Goal: Information Seeking & Learning: Learn about a topic

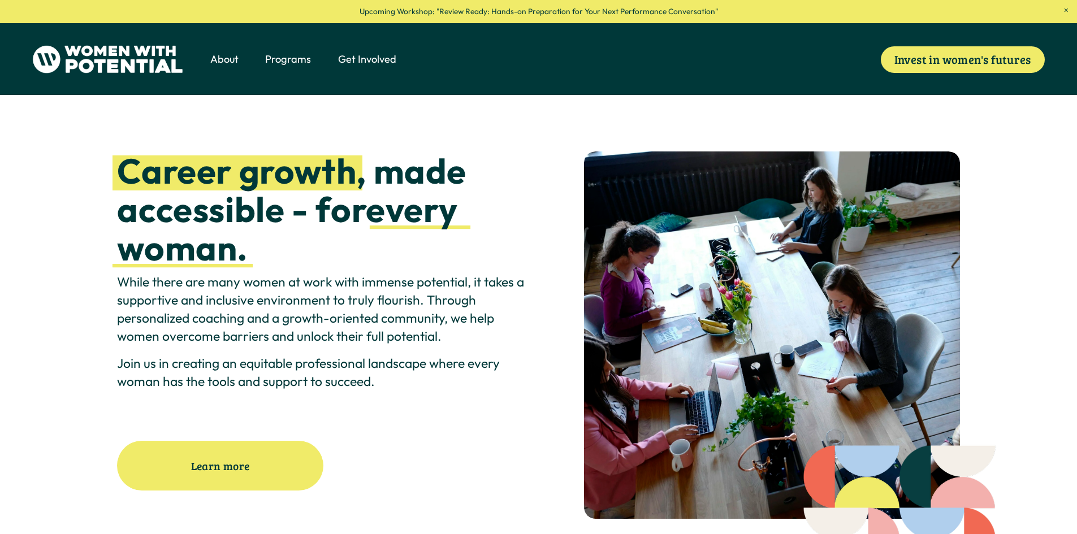
click at [295, 62] on span "Programs" at bounding box center [288, 59] width 46 height 15
click at [0, 0] on span "1:1 Coaching" at bounding box center [0, 0] width 0 height 0
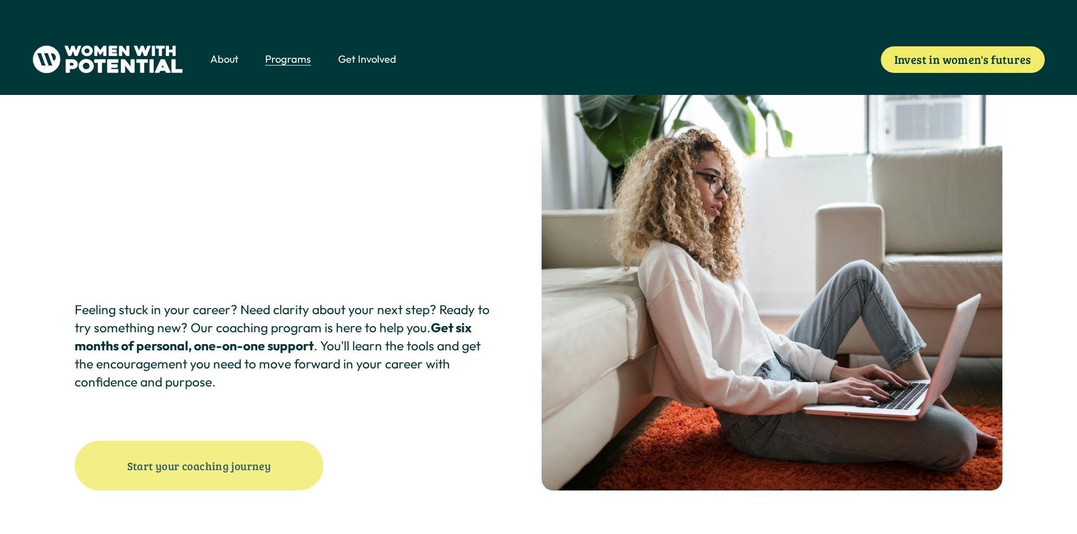
scroll to position [170, 0]
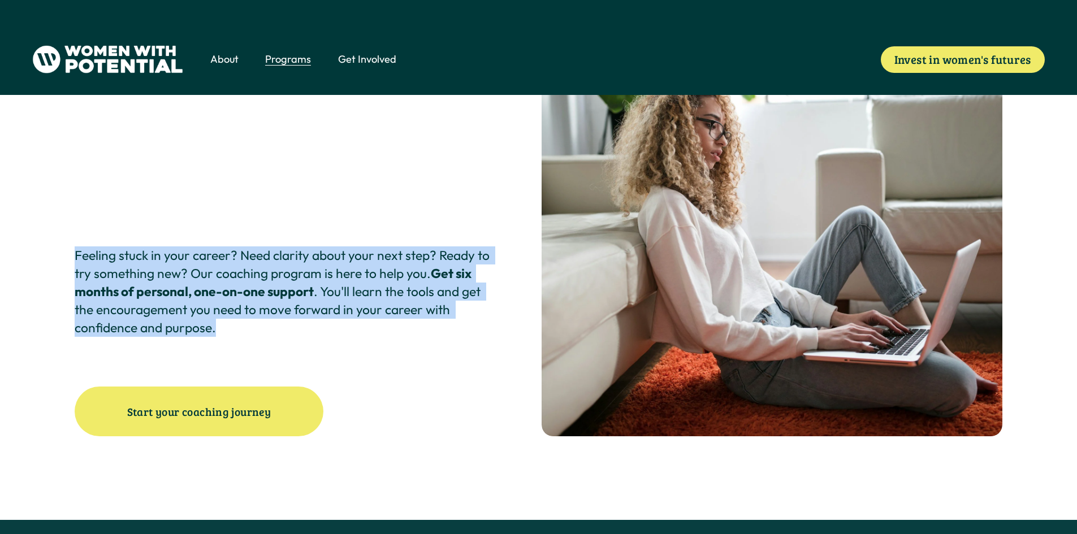
drag, startPoint x: 77, startPoint y: 258, endPoint x: 257, endPoint y: 326, distance: 192.6
click at [257, 326] on p "Feeling stuck in your career? Need clarity about your next step? Ready to try s…" at bounding box center [284, 291] width 418 height 90
copy p "Feeling stuck in your career? Need clarity about your next step? Ready to try s…"
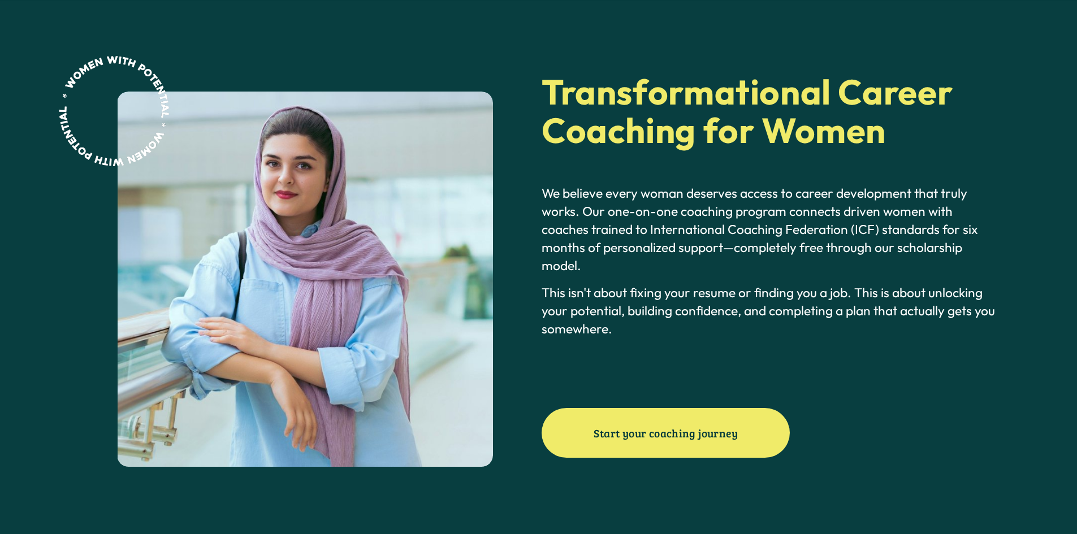
scroll to position [735, 0]
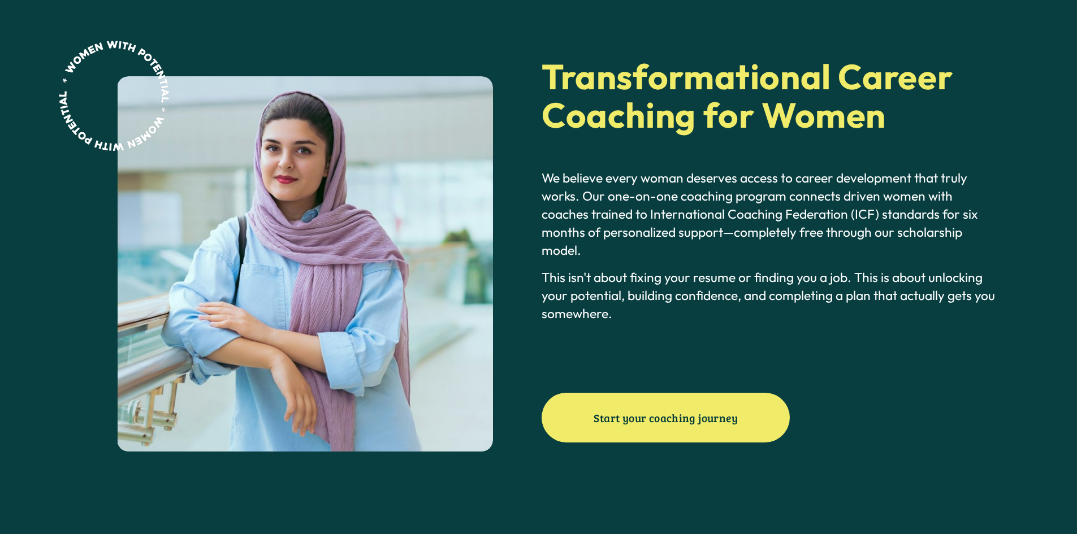
click at [556, 337] on div "We believe every woman deserves access to career development that truly works. …" at bounding box center [771, 264] width 461 height 190
drag, startPoint x: 541, startPoint y: 181, endPoint x: 545, endPoint y: 197, distance: 15.8
click at [544, 188] on div "Transformational Career Coaching for Women Start your coaching journey" at bounding box center [538, 277] width 1077 height 553
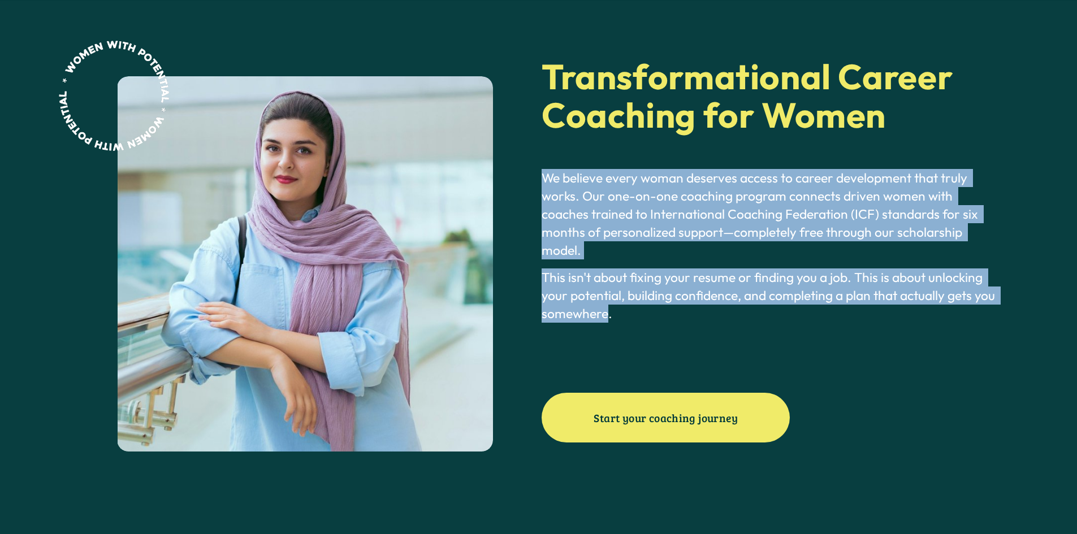
drag, startPoint x: 543, startPoint y: 182, endPoint x: 609, endPoint y: 308, distance: 142.6
click at [609, 308] on div "We believe every woman deserves access to career development that truly works. …" at bounding box center [771, 246] width 461 height 154
copy div "We believe every woman deserves access to career development that truly works. …"
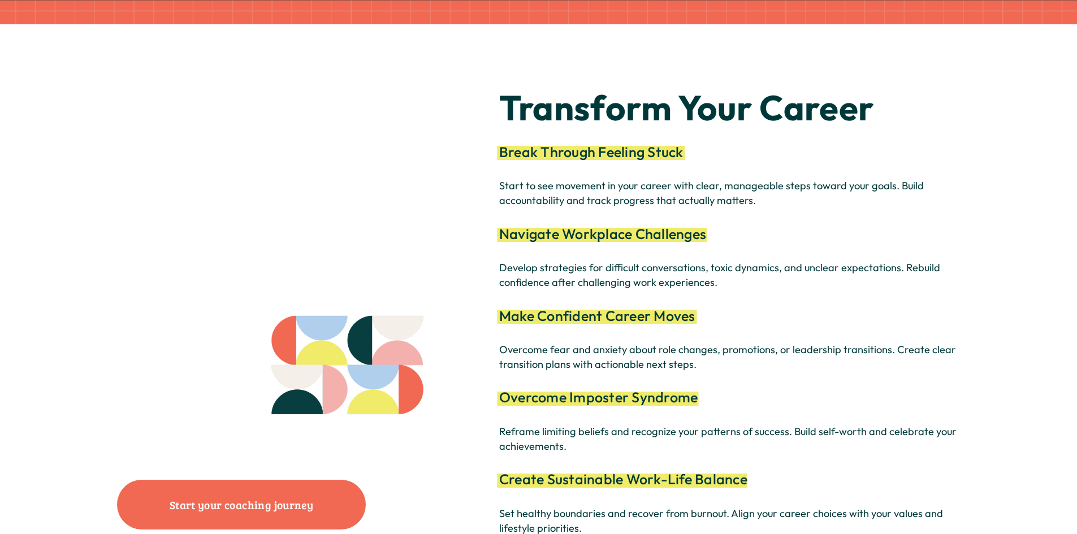
scroll to position [2713, 0]
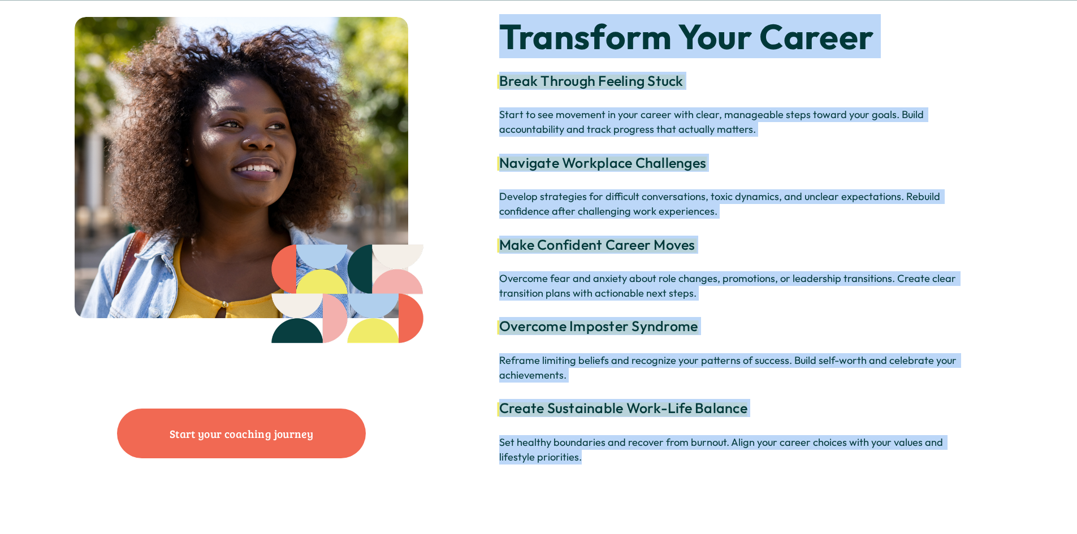
drag, startPoint x: 506, startPoint y: 57, endPoint x: 737, endPoint y: 495, distance: 496.0
click at [737, 495] on div "Transform Your Career Break Through Feeling Stuck Navigate Workplace Challenges…" at bounding box center [538, 265] width 1077 height 553
copy div "Transform Your Career Break Through Feeling Stuck Start to see movement in your…"
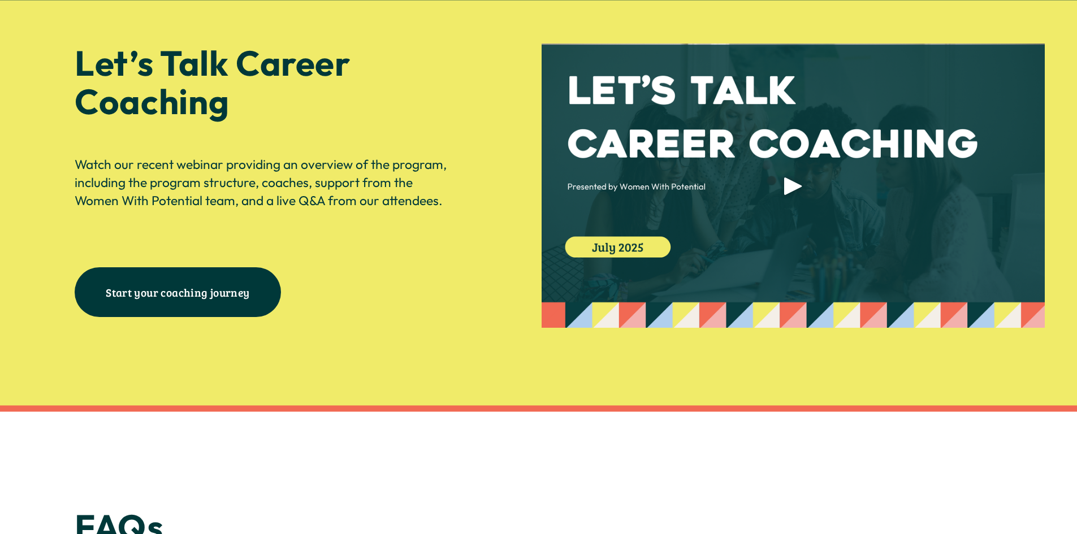
scroll to position [3447, 0]
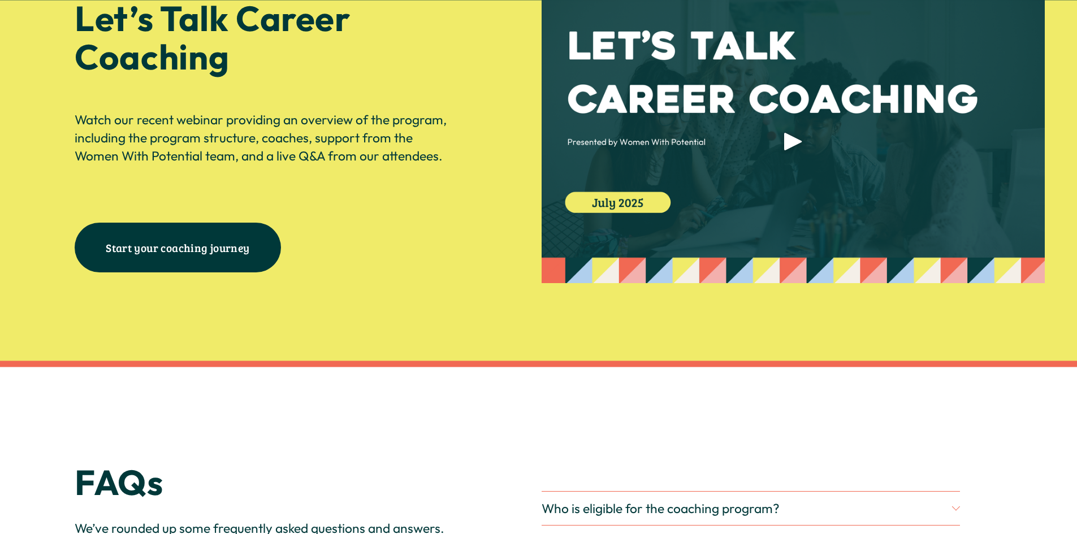
click at [556, 249] on div at bounding box center [792, 141] width 503 height 284
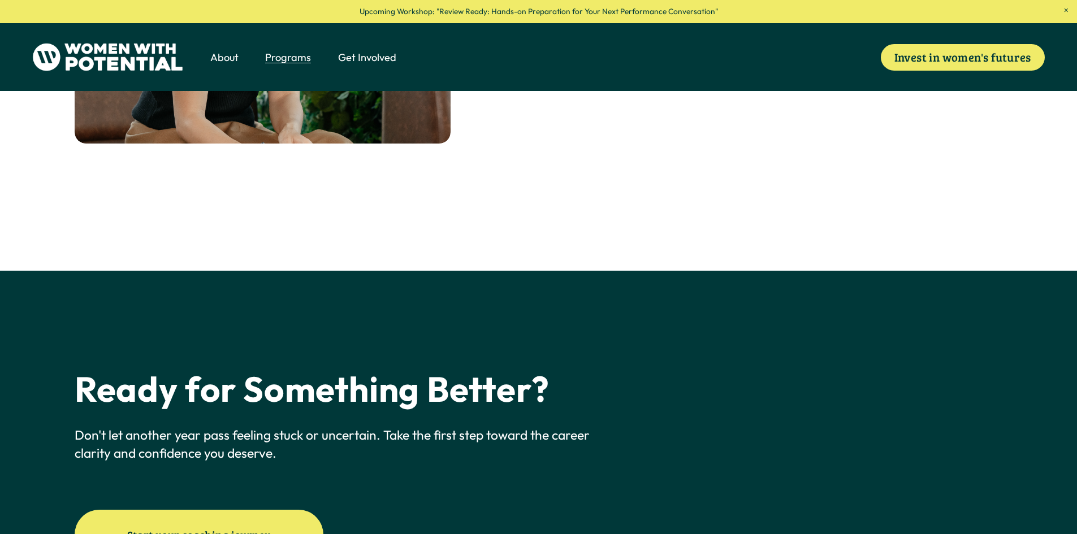
scroll to position [4207, 0]
